Goal: Find specific page/section: Find specific page/section

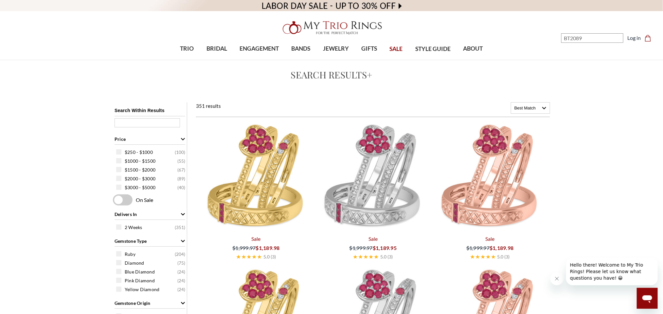
drag, startPoint x: 567, startPoint y: 32, endPoint x: 363, endPoint y: 10, distance: 205.6
click at [380, 10] on header "Toggle menu" at bounding box center [331, 30] width 663 height 60
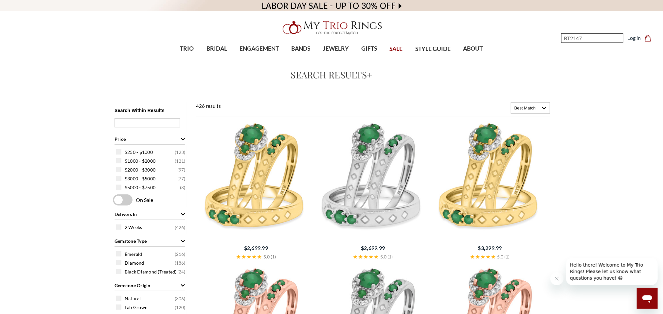
drag, startPoint x: 590, startPoint y: 37, endPoint x: 365, endPoint y: 6, distance: 226.8
click at [363, 5] on header "Toggle menu" at bounding box center [331, 30] width 663 height 60
click at [606, 33] on input "BT2147" at bounding box center [592, 37] width 62 height 9
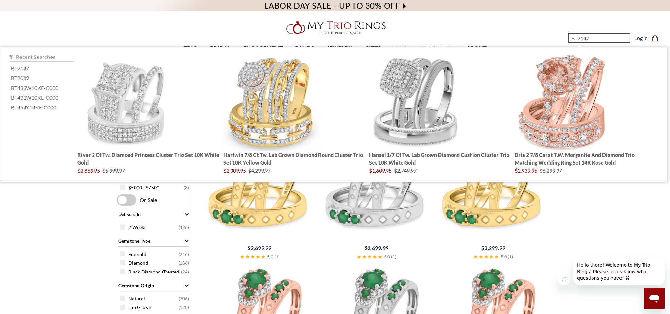
drag, startPoint x: 601, startPoint y: 37, endPoint x: 357, endPoint y: 34, distance: 243.3
click at [357, 34] on header "Toggle menu" at bounding box center [335, 30] width 670 height 60
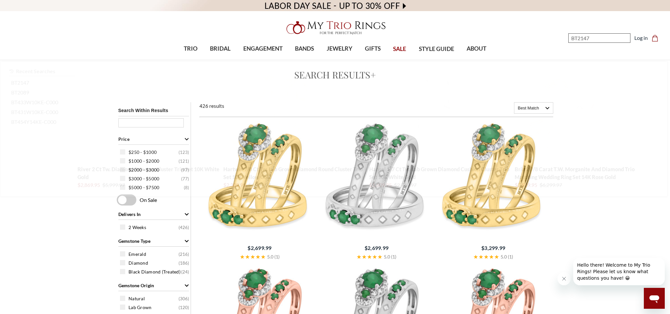
click at [596, 40] on input "BT2147" at bounding box center [599, 37] width 62 height 9
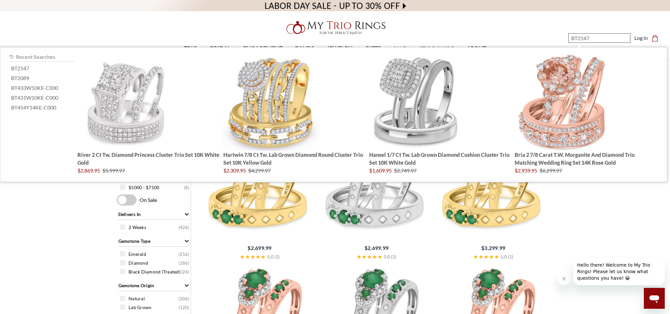
drag, startPoint x: 582, startPoint y: 39, endPoint x: 669, endPoint y: 62, distance: 90.2
click at [662, 56] on header "Toggle menu" at bounding box center [335, 30] width 670 height 60
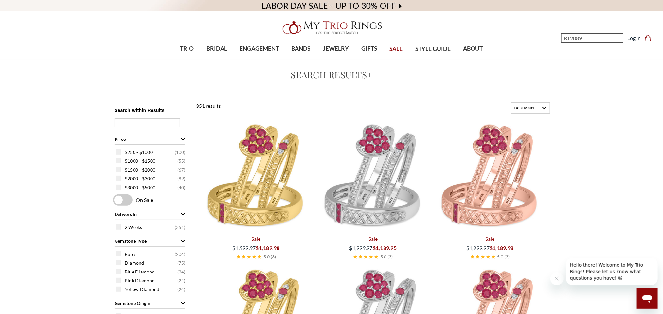
click at [582, 39] on input "BT2089" at bounding box center [592, 37] width 62 height 9
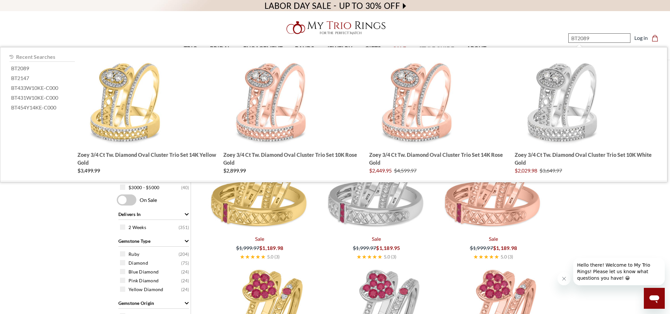
drag, startPoint x: 583, startPoint y: 39, endPoint x: 600, endPoint y: 40, distance: 17.7
click at [600, 40] on input "BT2089" at bounding box center [599, 37] width 62 height 9
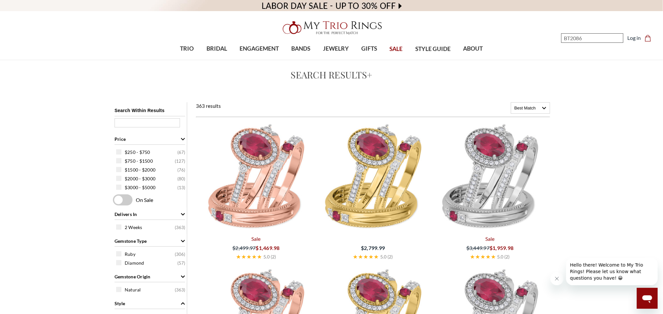
drag, startPoint x: 579, startPoint y: 40, endPoint x: 595, endPoint y: 41, distance: 15.7
click at [595, 41] on input "BT2086" at bounding box center [592, 37] width 62 height 9
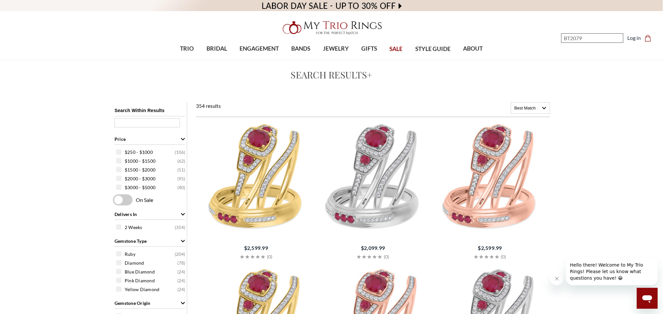
click at [584, 36] on input "BT2079" at bounding box center [592, 37] width 62 height 9
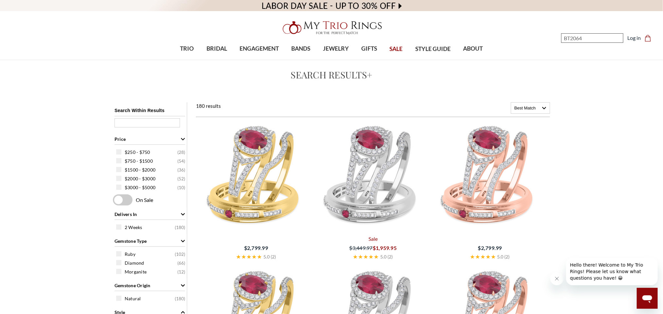
drag, startPoint x: 573, startPoint y: 39, endPoint x: 598, endPoint y: 43, distance: 25.4
click at [597, 41] on input "BT2064" at bounding box center [592, 37] width 62 height 9
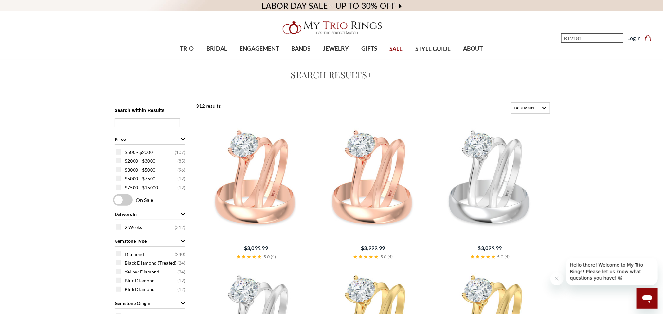
type input "BT2181"
